Goal: Find specific page/section: Find specific page/section

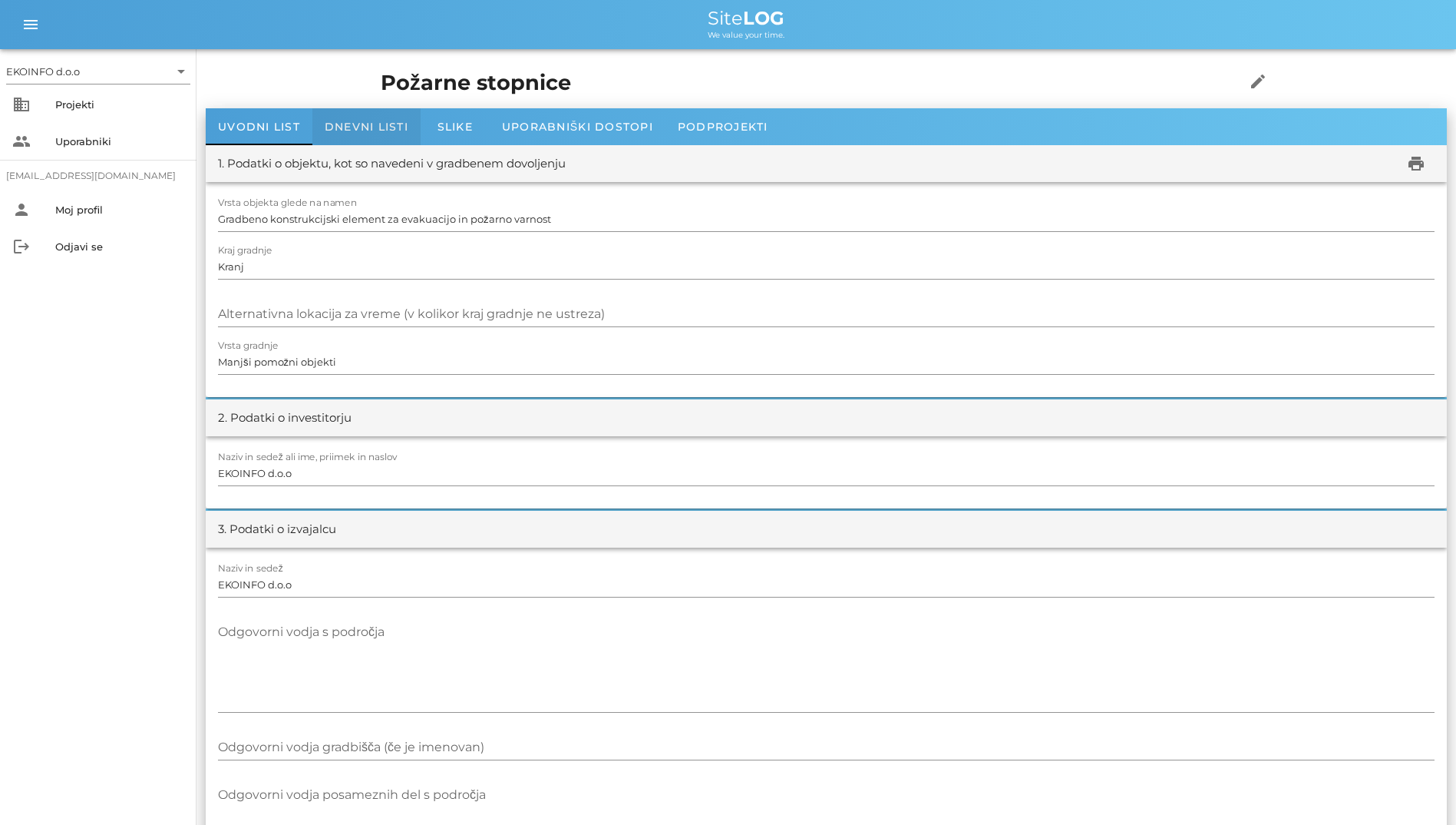
click at [366, 143] on div "Dnevni listi" at bounding box center [366, 126] width 108 height 37
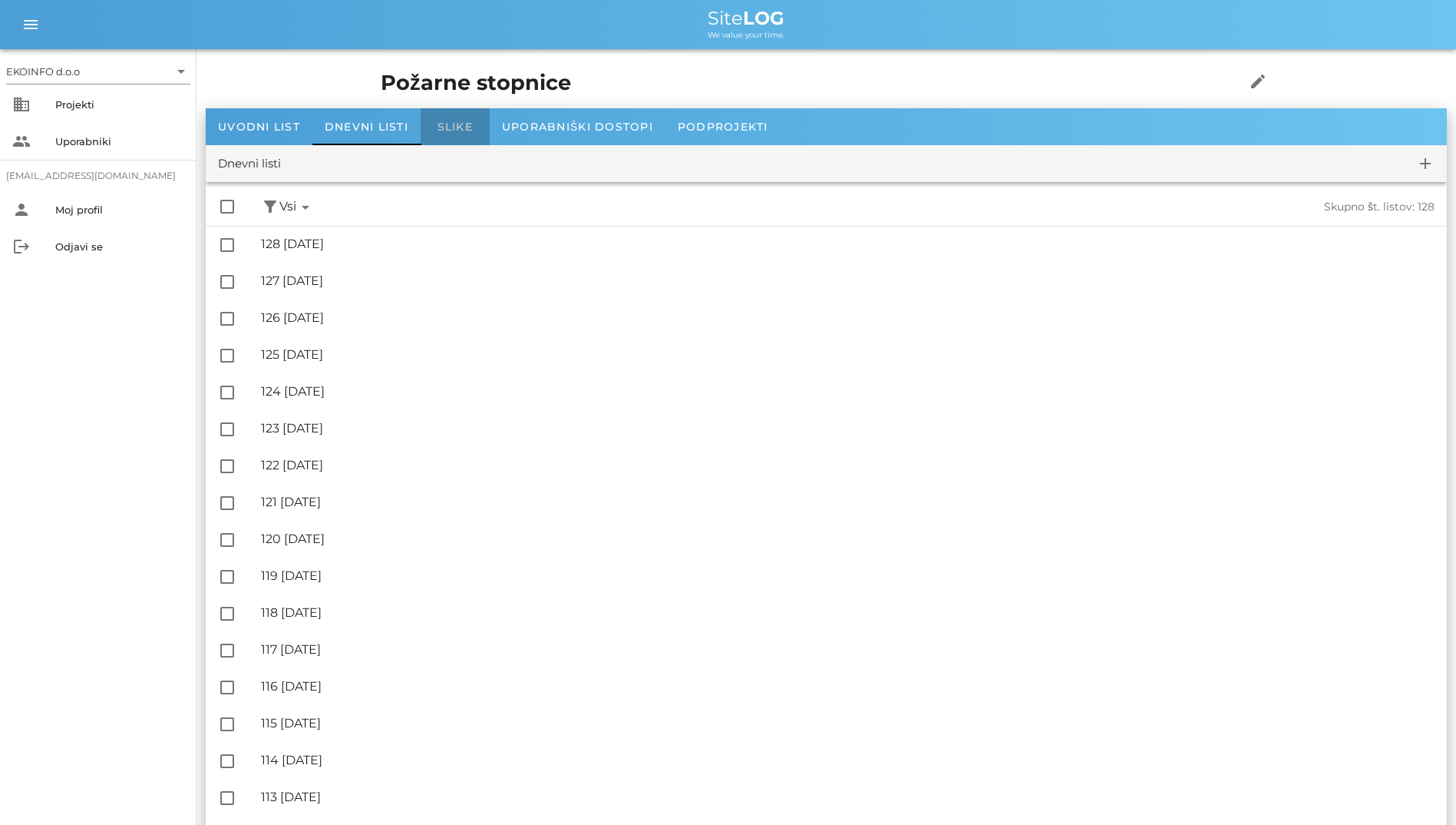
click at [430, 135] on div "Slike" at bounding box center [454, 126] width 69 height 37
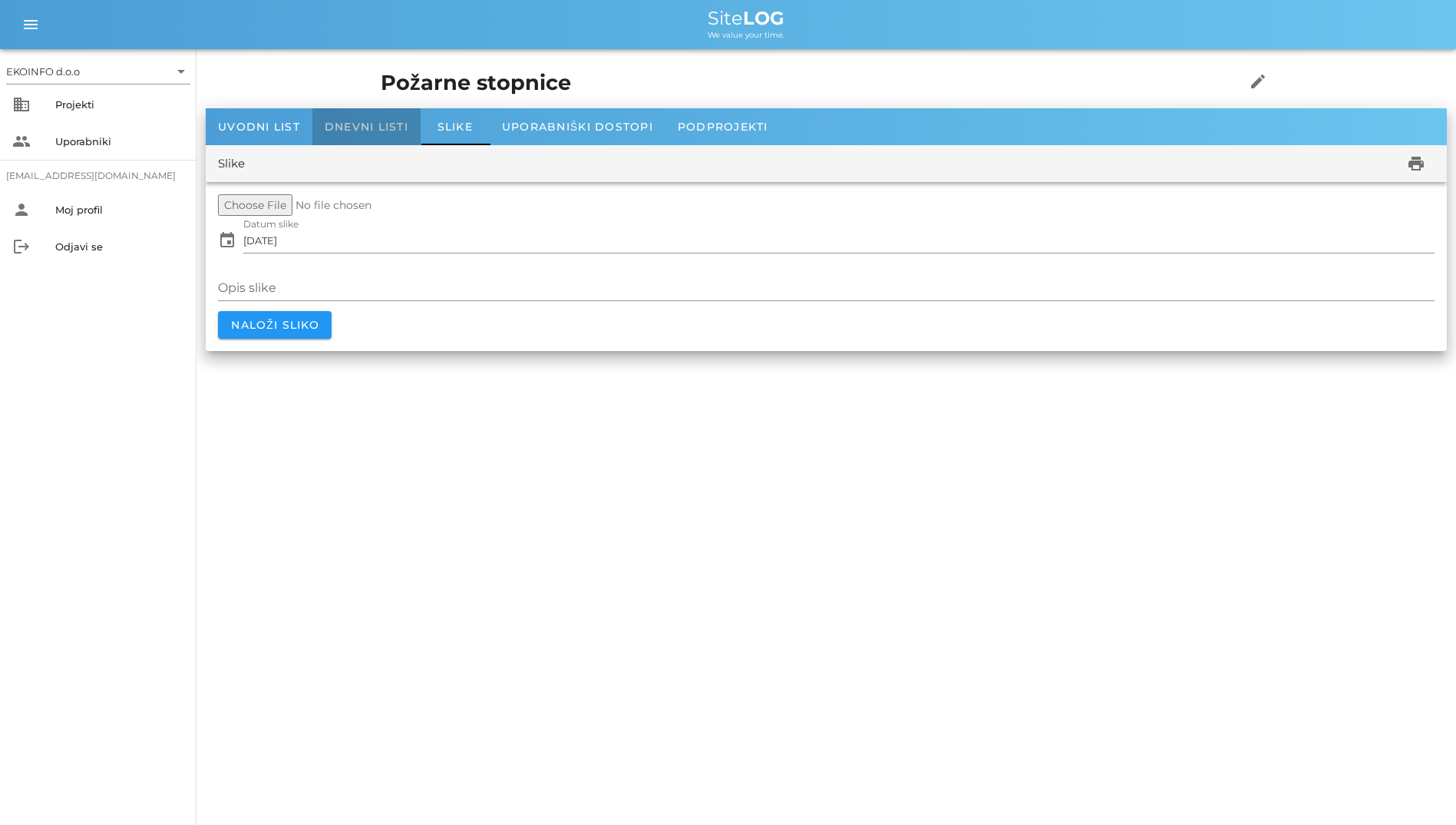
click at [405, 136] on div "Dnevni listi" at bounding box center [366, 126] width 108 height 37
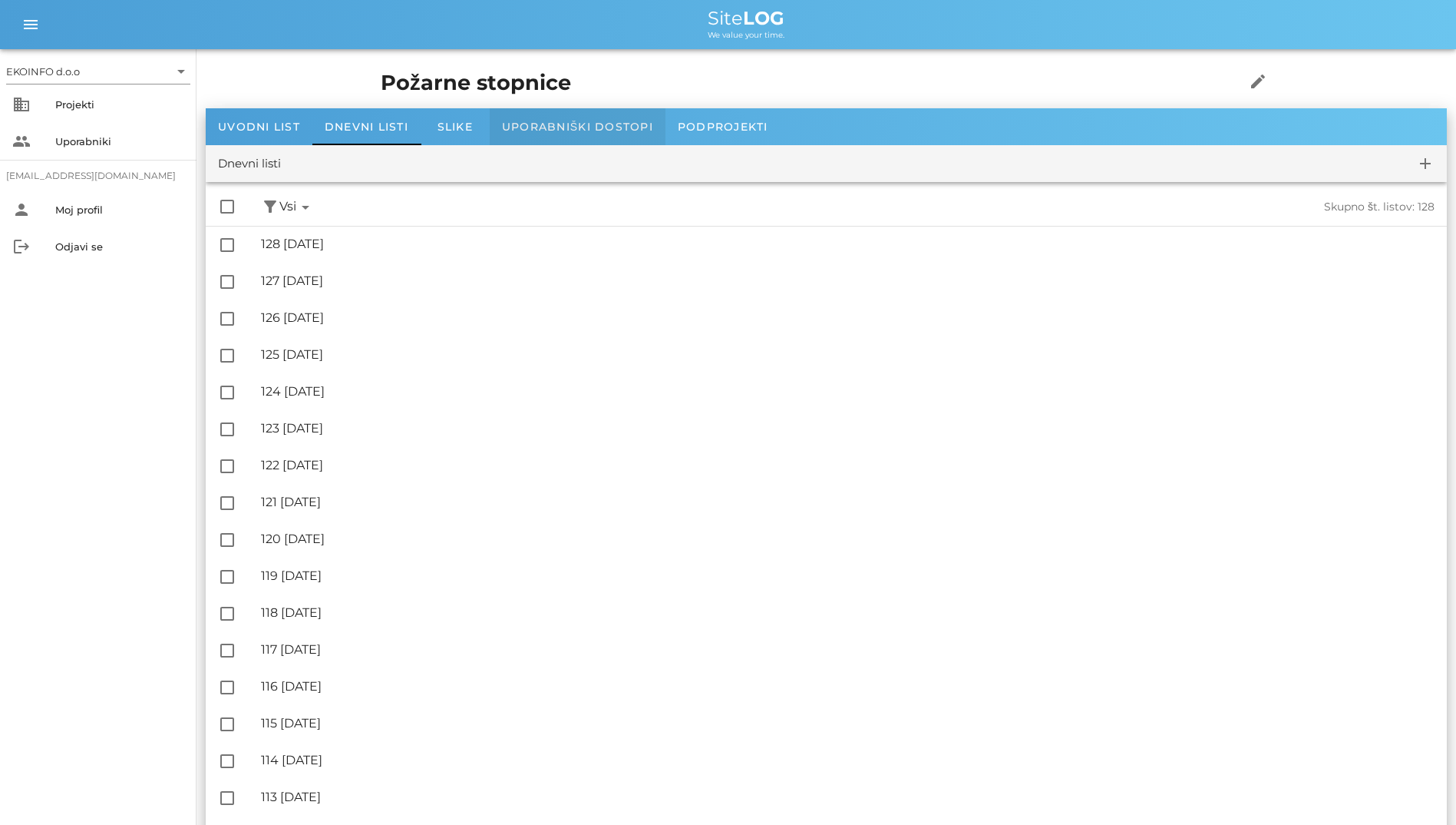
click at [545, 136] on div "Uporabniški dostopi" at bounding box center [577, 126] width 176 height 37
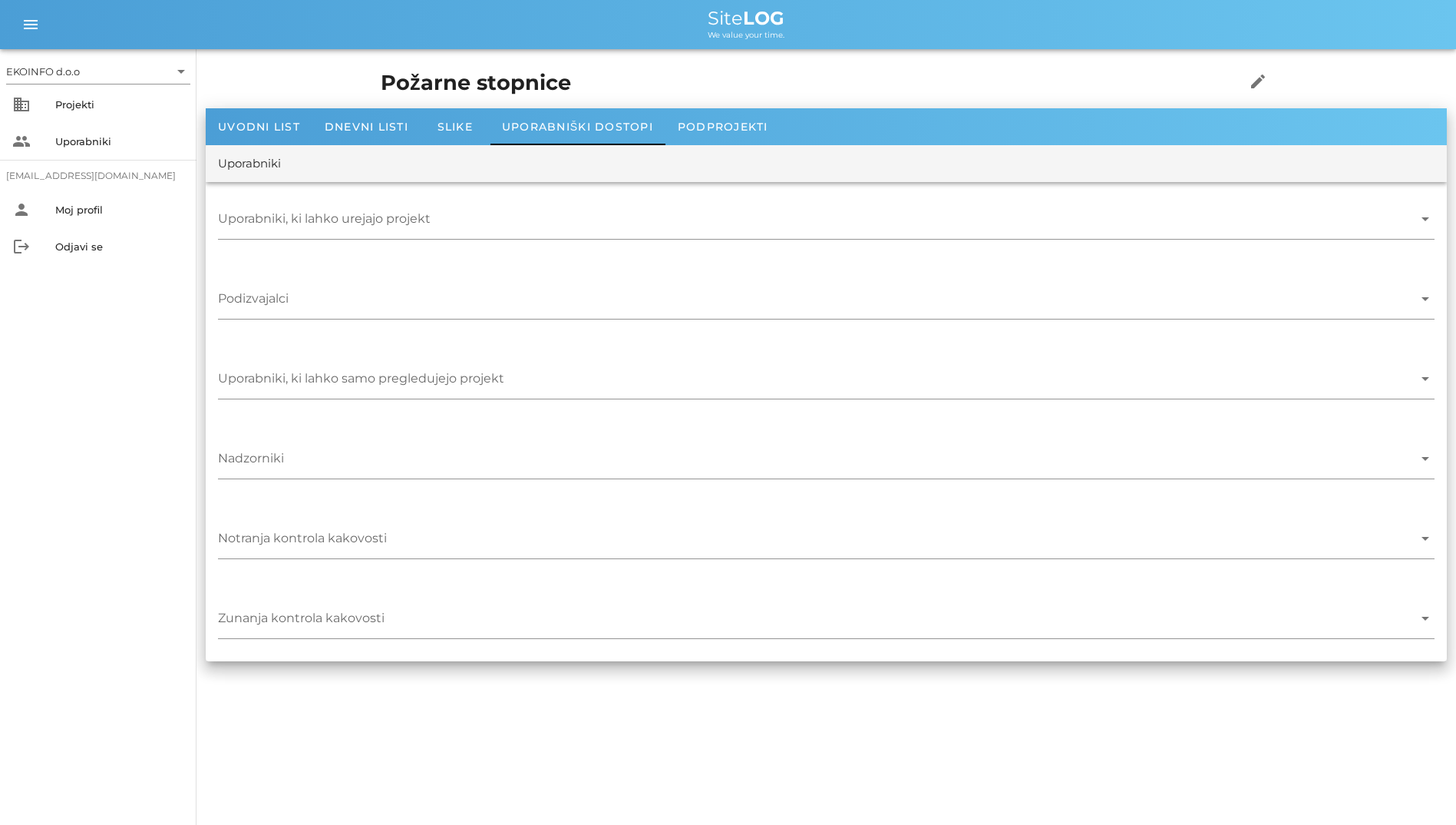
click at [371, 105] on div "Požarne stopnice edit" at bounding box center [826, 83] width 909 height 50
click at [69, 106] on div "Projekti" at bounding box center [119, 104] width 129 height 12
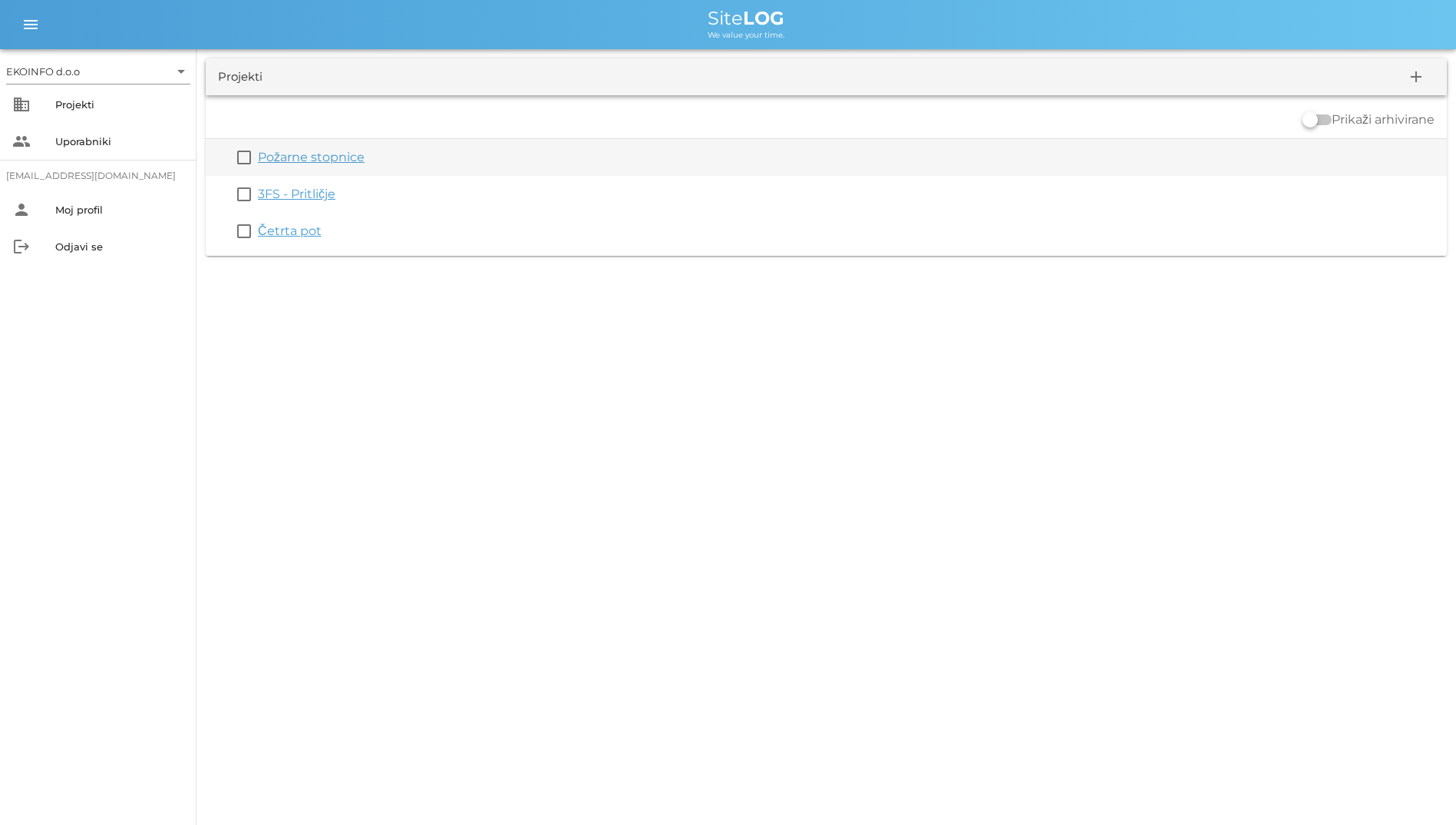
click at [296, 156] on link "Požarne stopnice" at bounding box center [311, 156] width 107 height 14
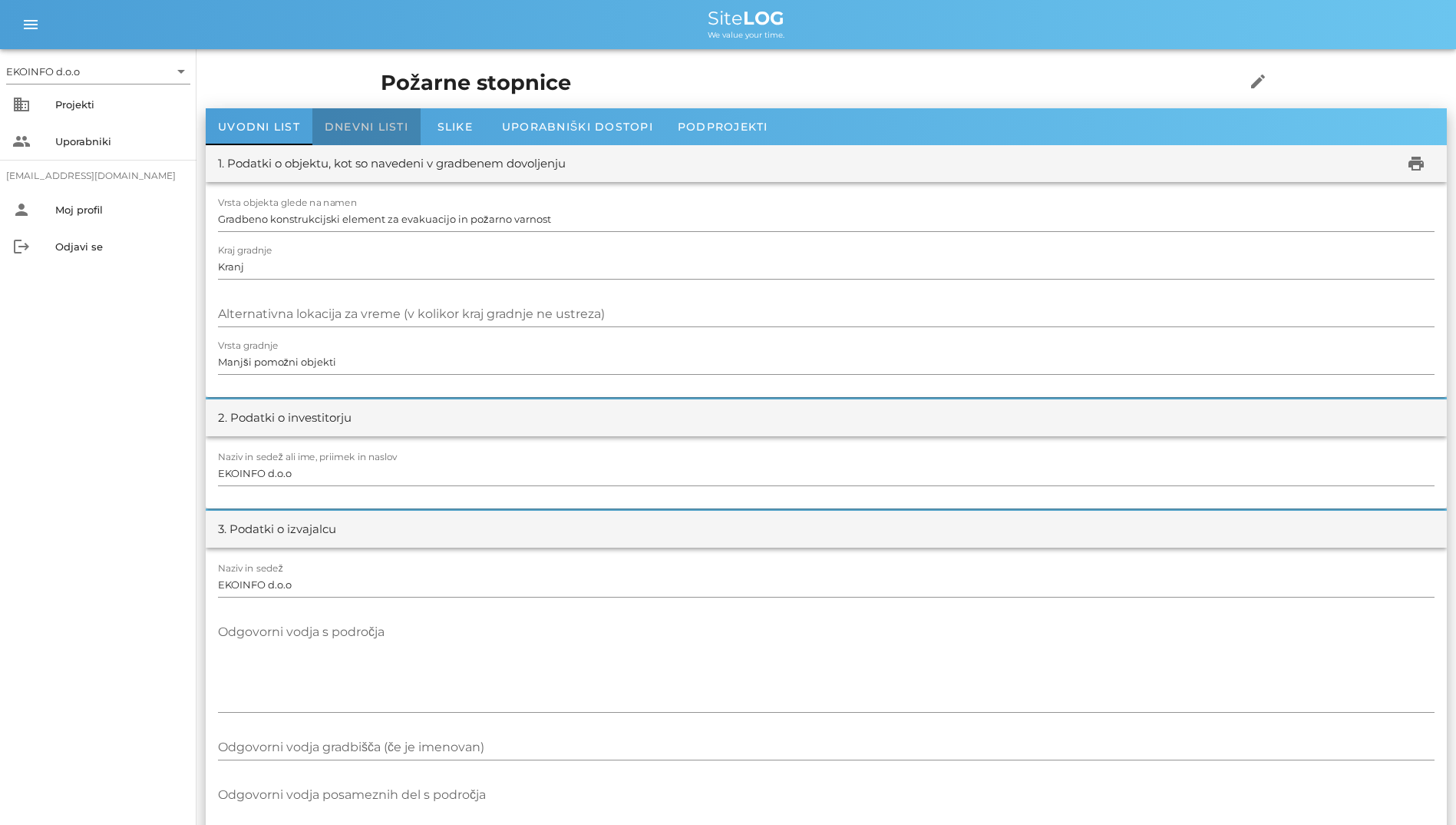
click at [338, 119] on div "Dnevni listi" at bounding box center [366, 126] width 108 height 37
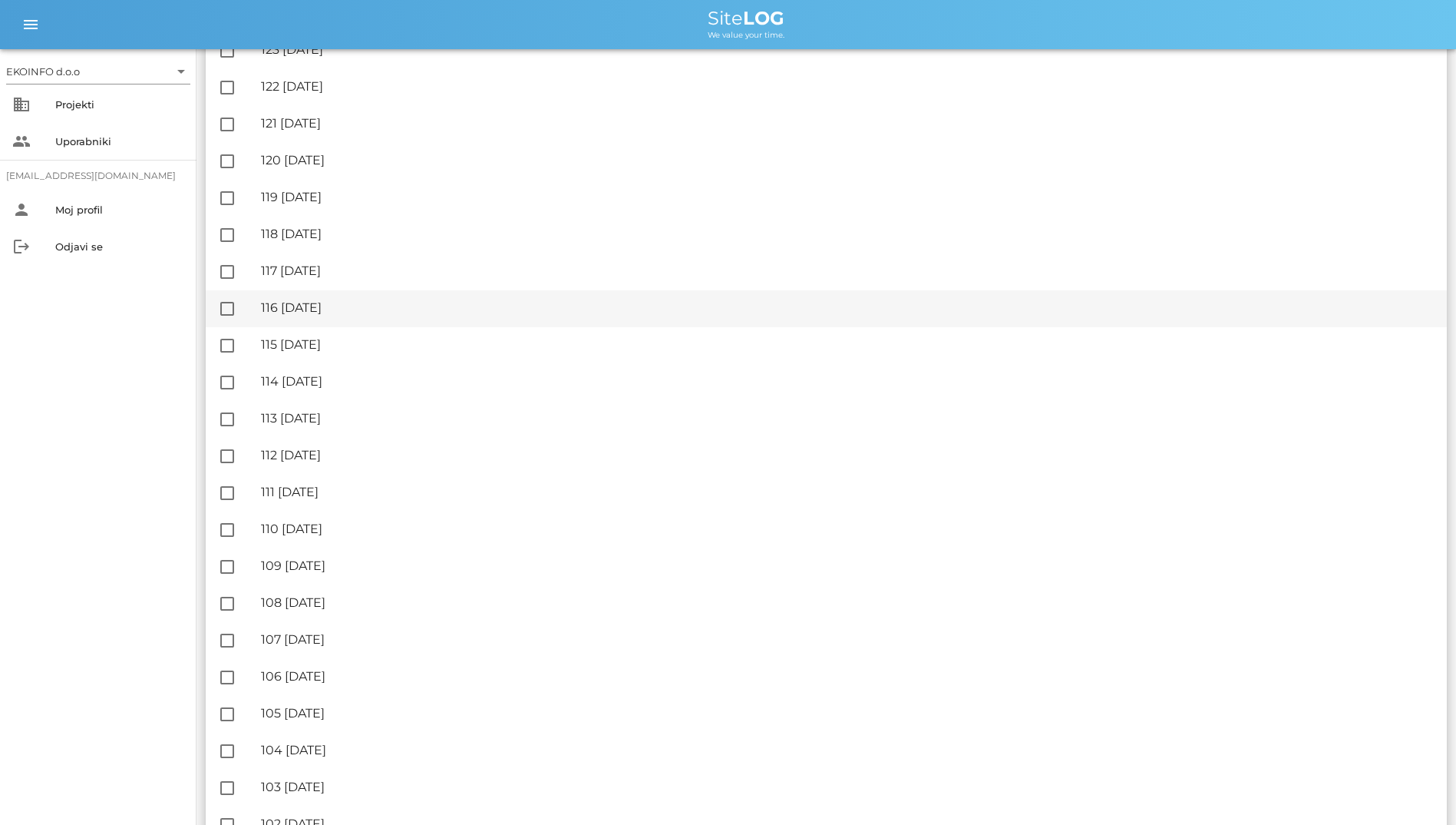
scroll to position [537, 0]
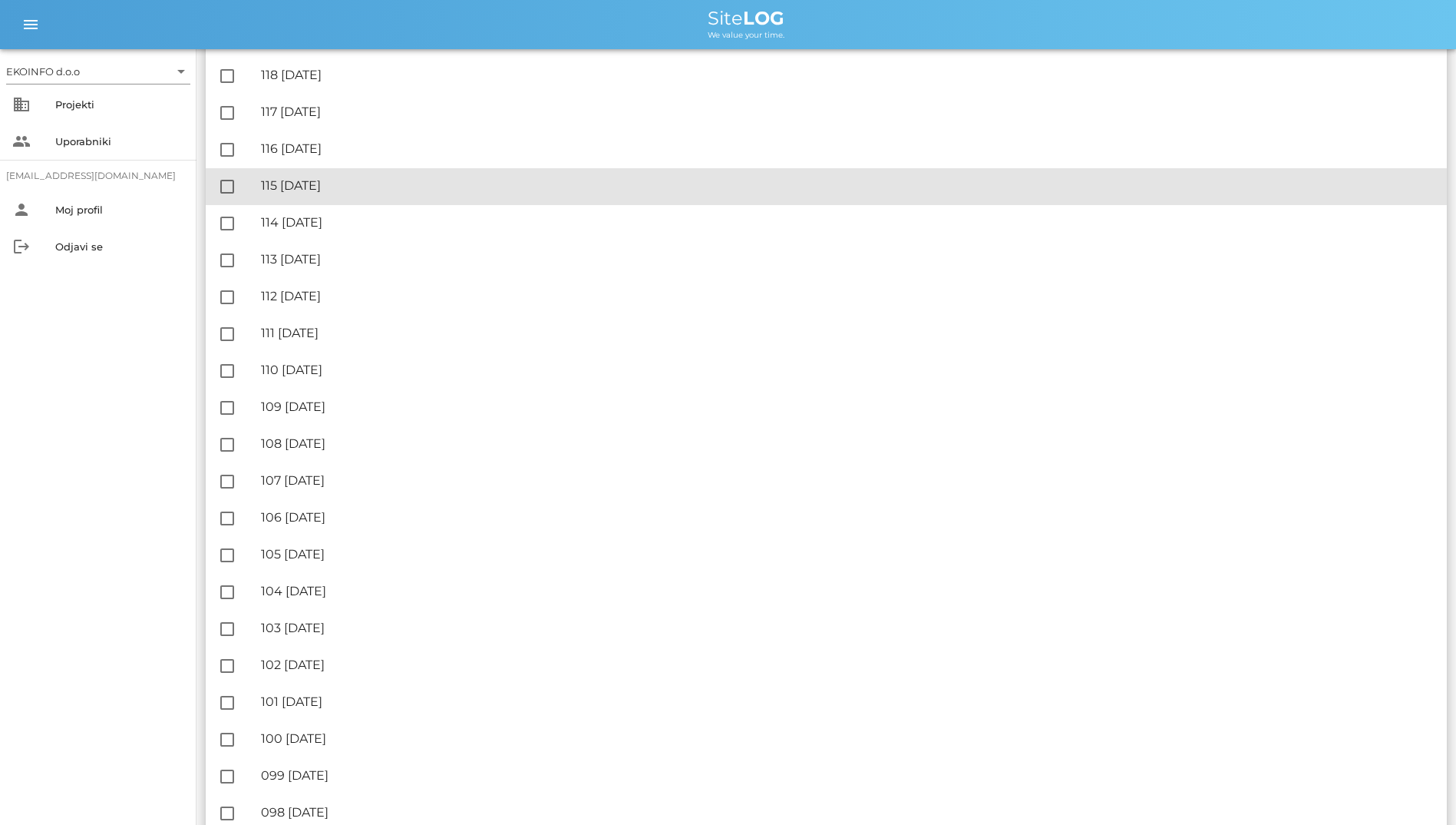
click at [346, 204] on div "🔏 115 [DATE] ✓ Podpisal: Nadzornik ✓ Podpisal: Sestavljalec ✓ Podpisal: Odgovor…" at bounding box center [847, 186] width 1173 height 34
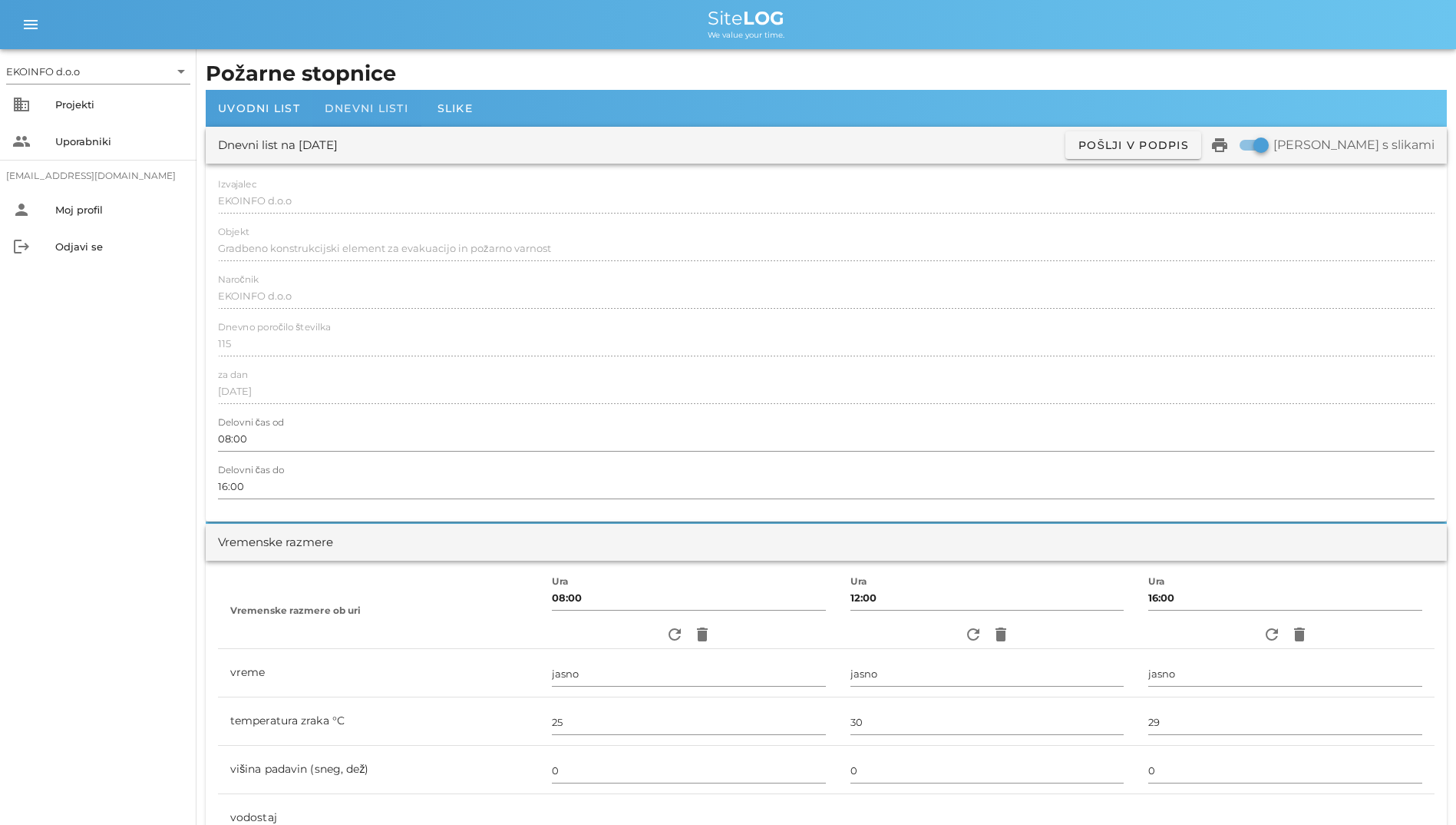
click at [312, 112] on div "Dnevni listi" at bounding box center [366, 108] width 108 height 37
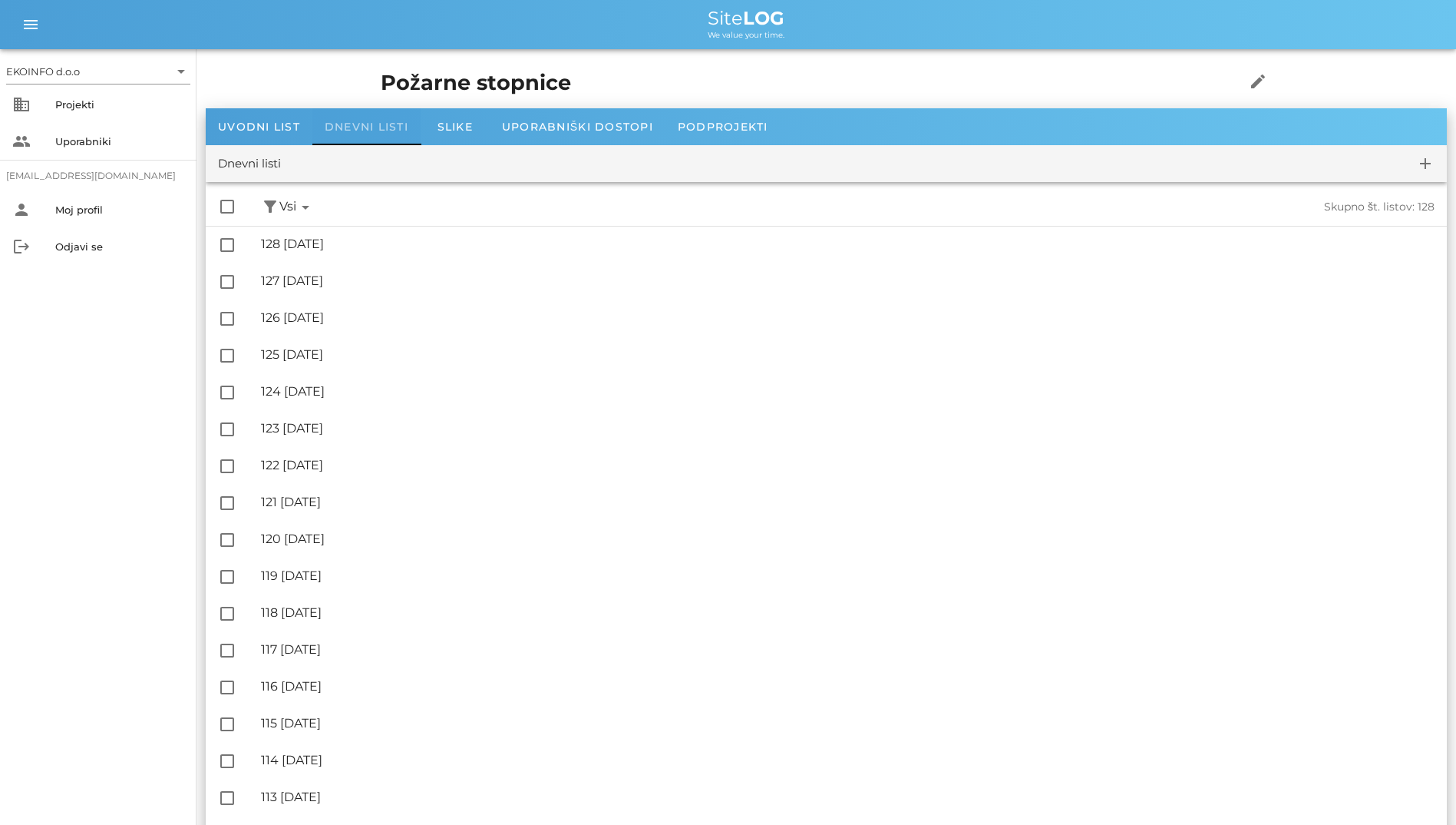
click at [353, 117] on div "Dnevni listi" at bounding box center [366, 126] width 108 height 37
click at [313, 196] on div "check_box_outline_blank filter_alt Podpisani arrow_drop_down Nepodpisani arrow_…" at bounding box center [826, 207] width 1241 height 38
click at [309, 201] on icon "arrow_drop_down" at bounding box center [305, 206] width 18 height 18
click at [275, 211] on button "filter_alt" at bounding box center [270, 206] width 18 height 19
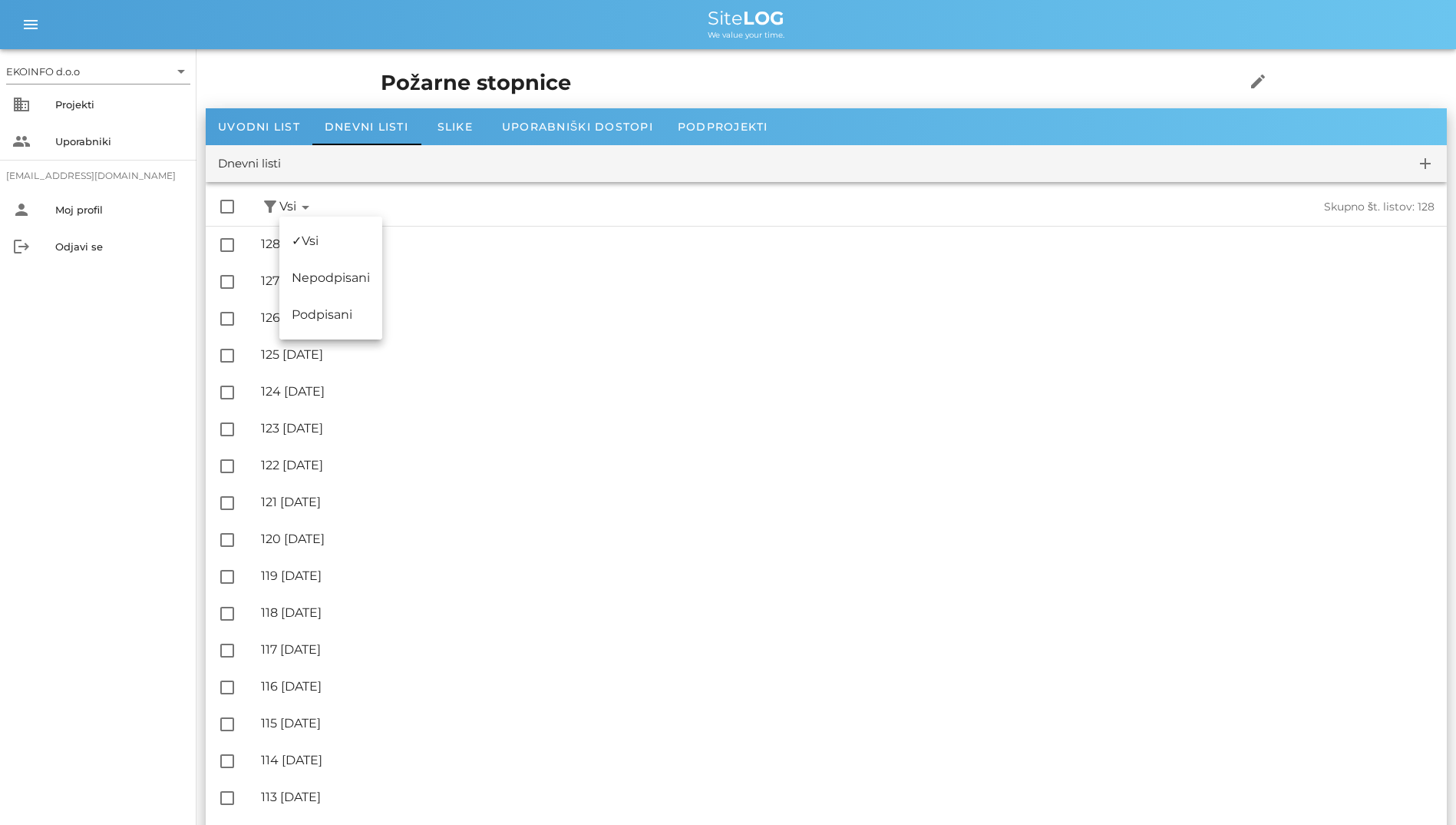
click at [461, 213] on div "check_box_outline_blank filter_alt Podpisani arrow_drop_down Nepodpisani arrow_…" at bounding box center [826, 207] width 1241 height 38
